Goal: Obtain resource: Download file/media

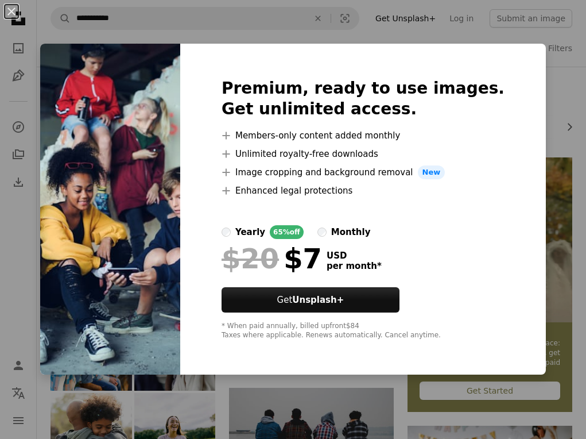
click at [368, 47] on div "Premium, ready to use images. Get unlimited access. A plus sign Members-only co…" at bounding box center [363, 209] width 366 height 331
click at [52, 36] on div "An X shape Premium, ready to use images. Get unlimited access. A plus sign Memb…" at bounding box center [293, 219] width 586 height 439
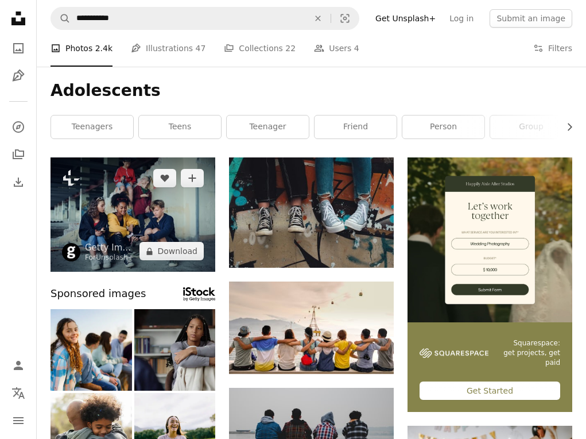
click at [117, 216] on img at bounding box center [133, 214] width 165 height 114
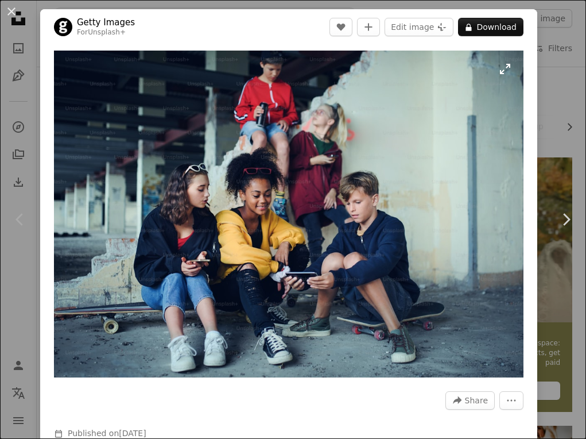
click at [324, 142] on img "Zoom in on this image" at bounding box center [289, 214] width 470 height 327
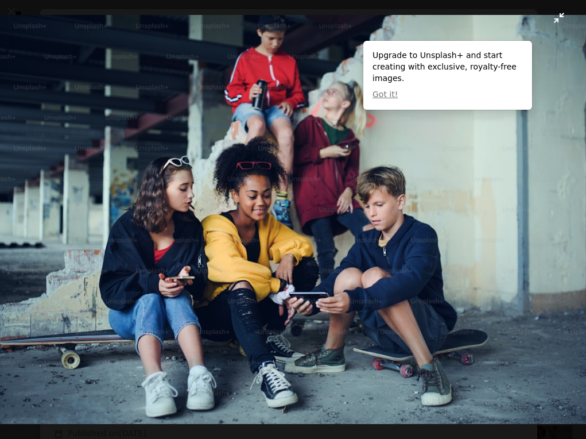
click at [563, 17] on img "Zoom out on this image" at bounding box center [292, 219] width 587 height 409
